Goal: Transaction & Acquisition: Purchase product/service

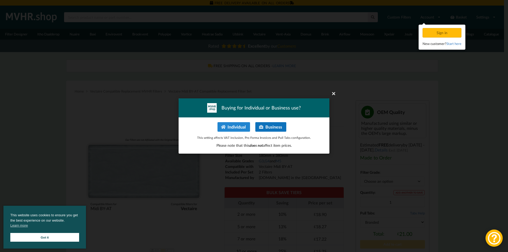
click at [266, 126] on button "Business" at bounding box center [270, 127] width 31 height 10
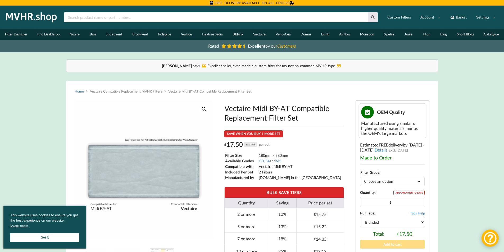
click at [79, 91] on link "Home" at bounding box center [79, 91] width 9 height 4
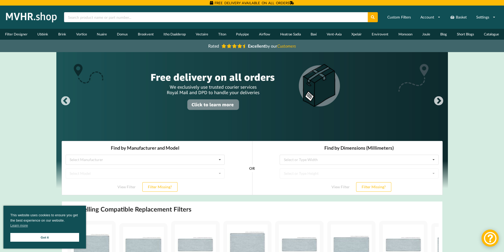
click at [21, 16] on img at bounding box center [32, 17] width 56 height 13
click at [204, 34] on link "Vectaire" at bounding box center [202, 34] width 22 height 11
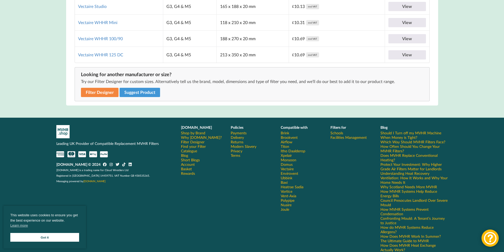
scroll to position [1210, 0]
